Goal: Task Accomplishment & Management: Use online tool/utility

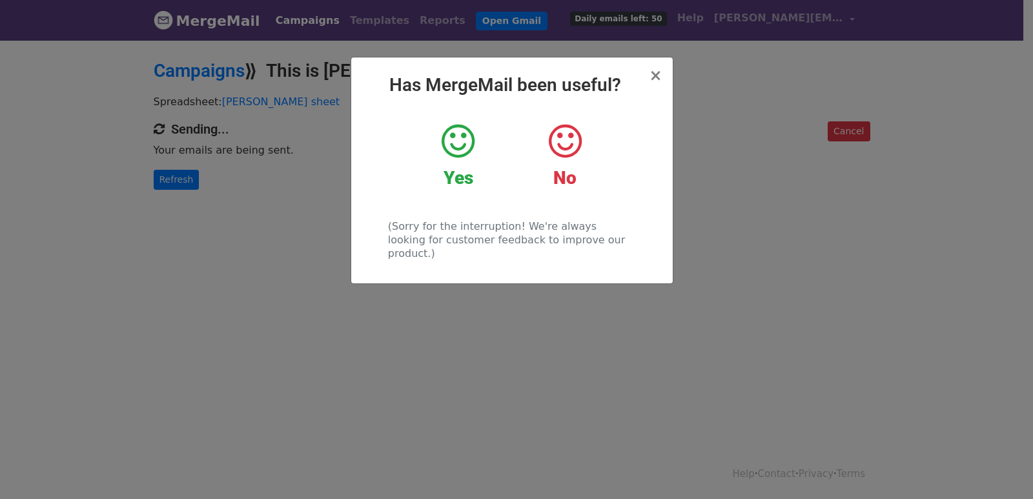
drag, startPoint x: 236, startPoint y: 231, endPoint x: 221, endPoint y: 225, distance: 15.9
click at [231, 230] on div "× Has MergeMail been useful? Yes No (Sorry for the interruption! We're always l…" at bounding box center [516, 269] width 1033 height 460
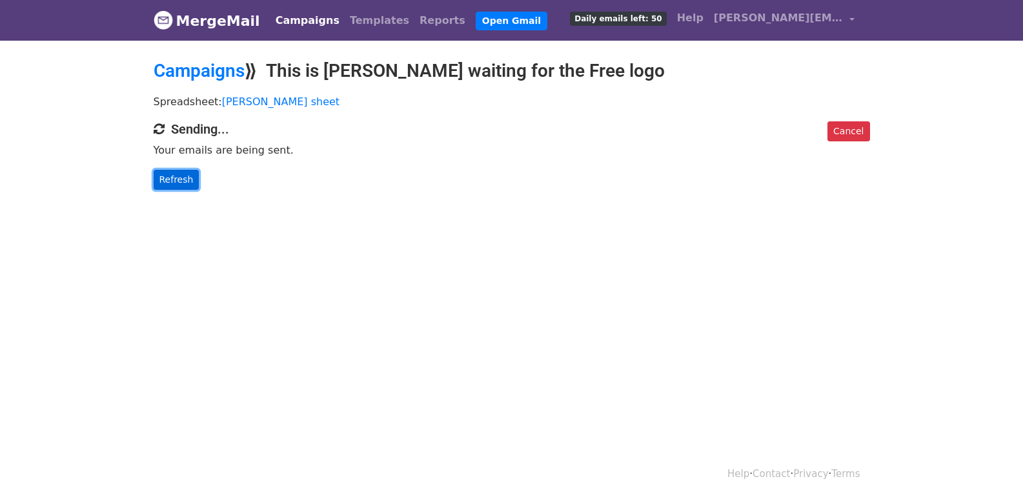
click at [157, 184] on link "Refresh" at bounding box center [177, 180] width 46 height 20
click at [158, 184] on link "Refresh" at bounding box center [177, 180] width 46 height 20
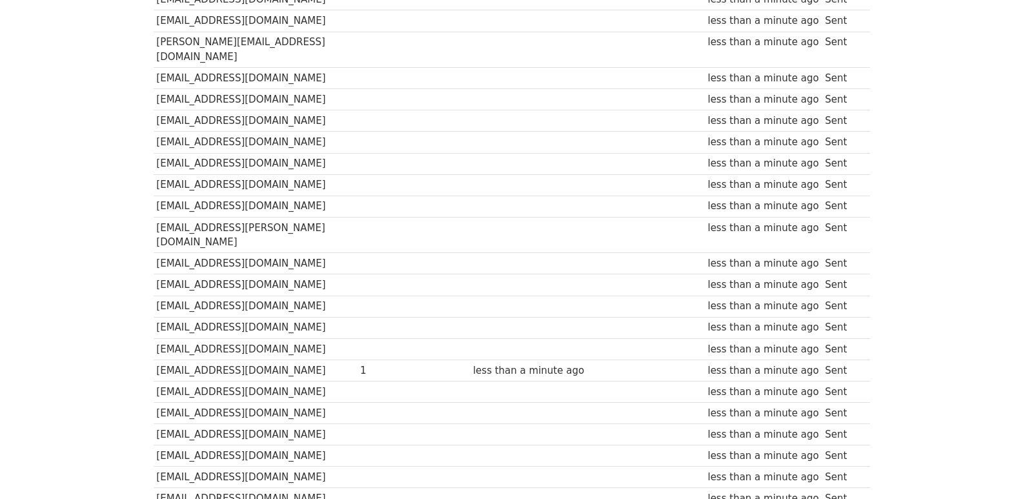
scroll to position [899, 0]
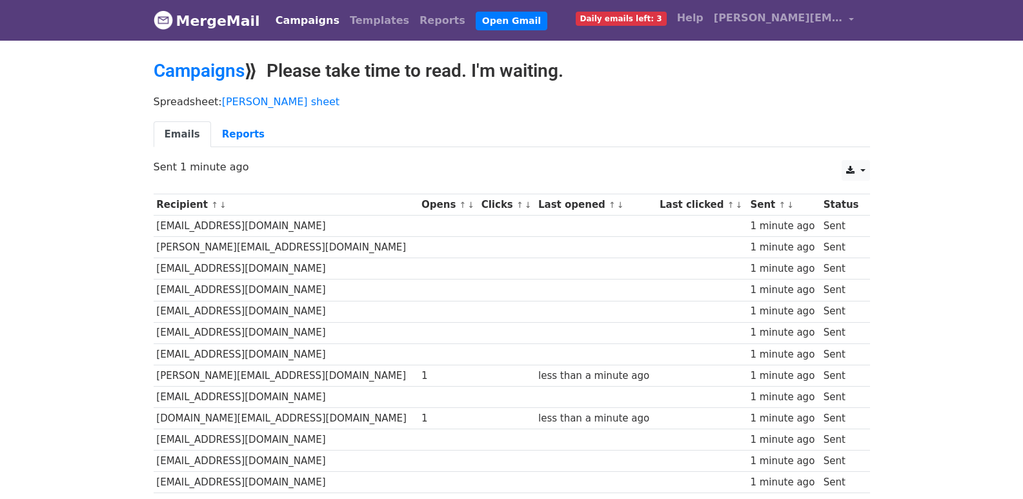
scroll to position [835, 0]
